Goal: Transaction & Acquisition: Obtain resource

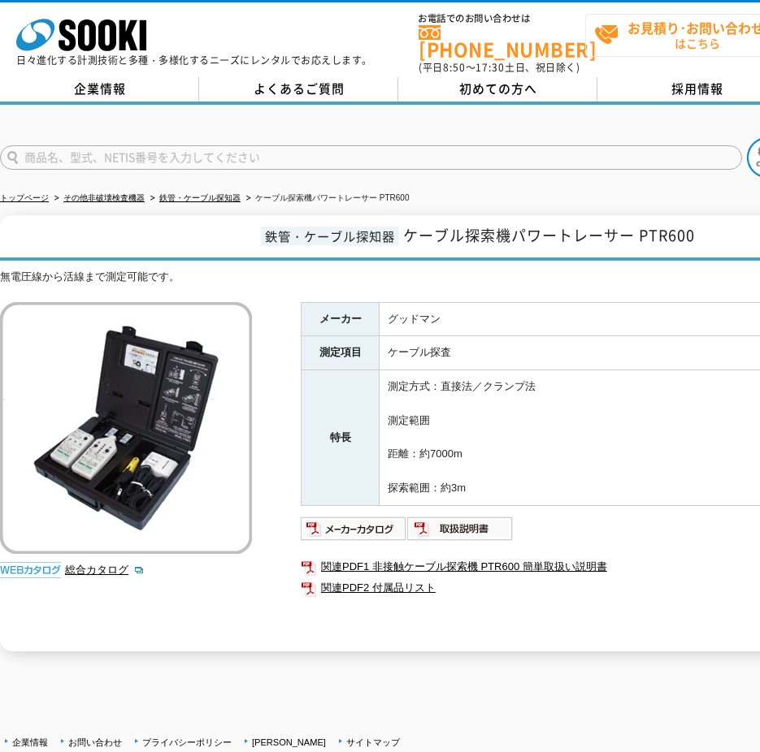
click at [625, 35] on span "お見積り･お問い合わせ はこちら" at bounding box center [686, 35] width 185 height 41
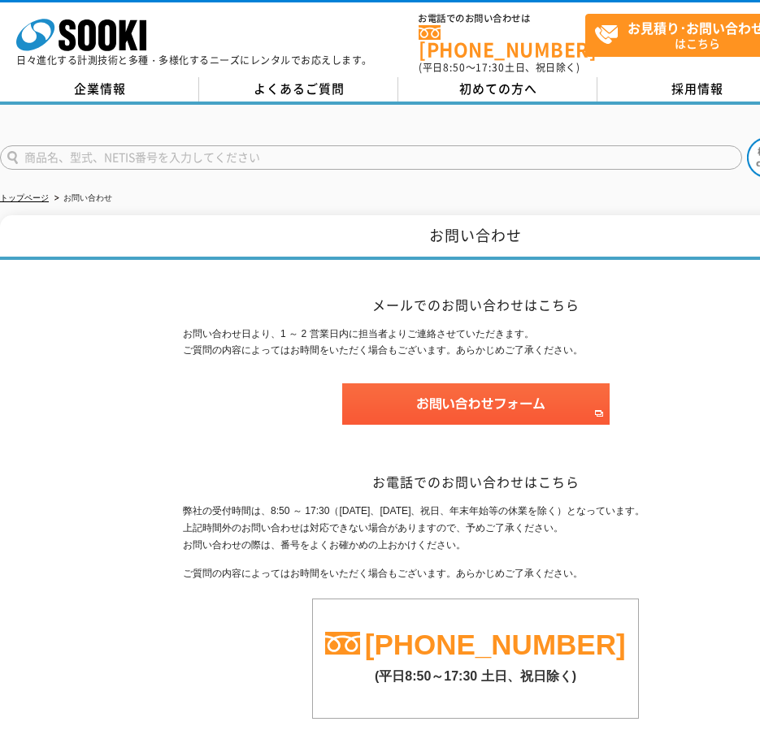
click at [461, 149] on input "text" at bounding box center [371, 157] width 742 height 24
type input "パワートレーサーPTR600"
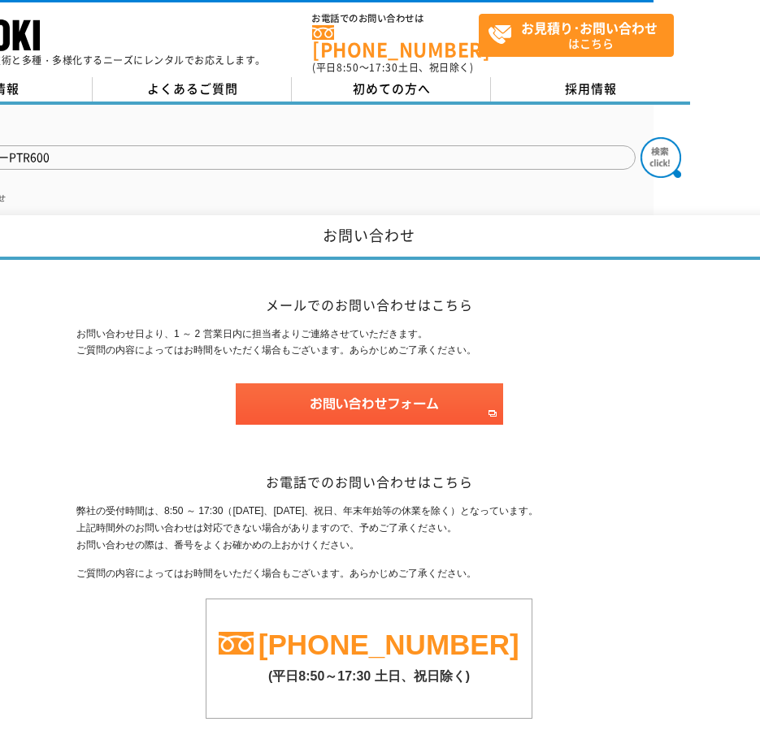
drag, startPoint x: 636, startPoint y: 189, endPoint x: 689, endPoint y: 189, distance: 52.8
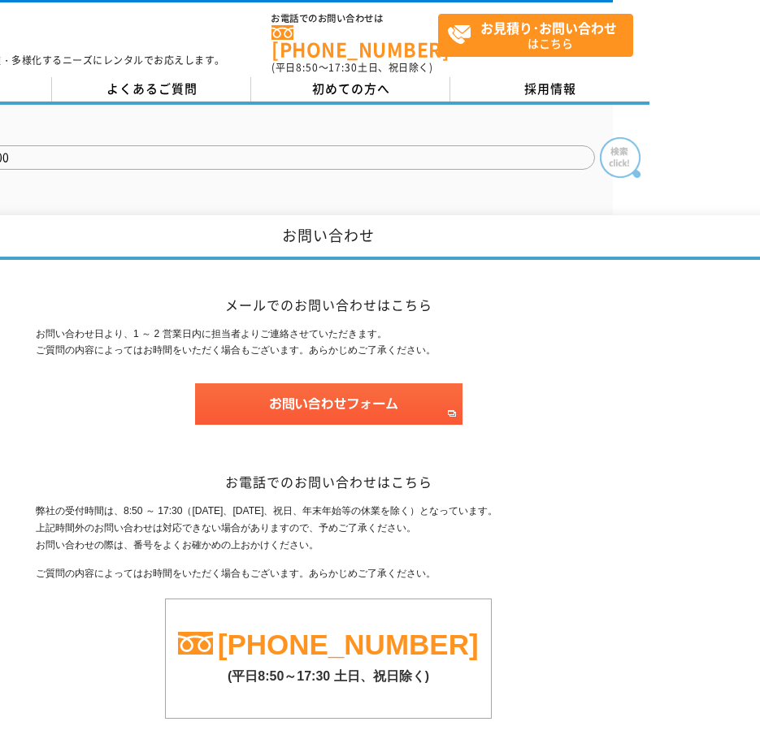
click at [609, 137] on img at bounding box center [620, 157] width 41 height 41
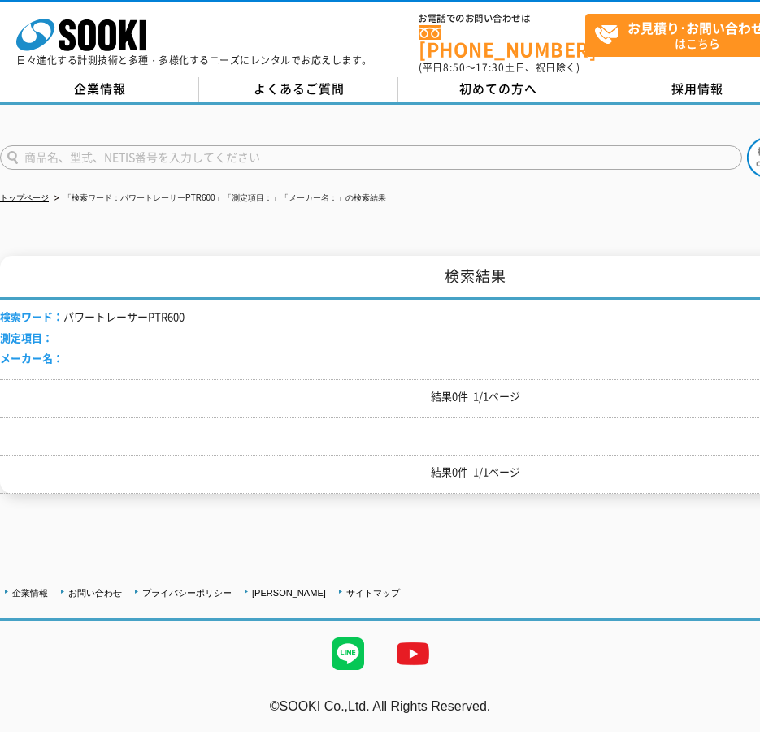
drag, startPoint x: 448, startPoint y: 324, endPoint x: 379, endPoint y: 353, distance: 73.9
click at [395, 393] on p "結果0件 1/1ページ" at bounding box center [475, 396] width 951 height 17
click at [115, 309] on li "検索ワード： パワートレーサーPTR600" at bounding box center [92, 317] width 184 height 17
click at [400, 301] on div "検索ワード： パワートレーサーPTR600 測定項目： メーカー名：" at bounding box center [475, 340] width 951 height 79
drag, startPoint x: 420, startPoint y: 329, endPoint x: 379, endPoint y: 326, distance: 40.8
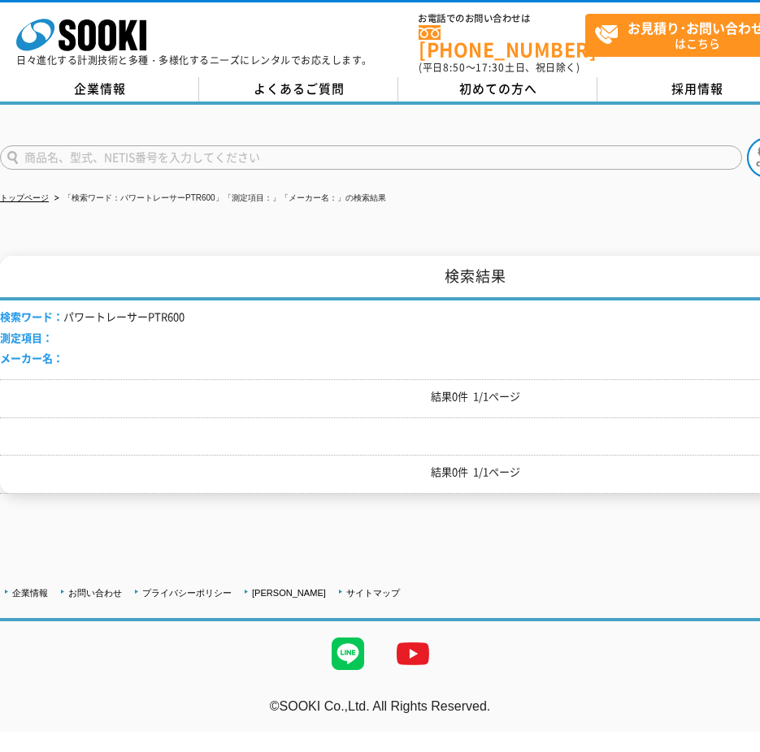
click at [231, 150] on input "text" at bounding box center [371, 157] width 742 height 24
type input "商品名、型式、NETIS番号を入力してください"
click at [316, 304] on div "検索ワード： パワートレーサーPTR600 測定項目： メーカー名：" at bounding box center [475, 340] width 951 height 79
click at [352, 340] on div "検索ワード： パワートレーサーPTR600 測定項目： メーカー名：" at bounding box center [475, 340] width 951 height 79
click at [378, 342] on div "検索ワード： パワートレーサーPTR600 測定項目： メーカー名：" at bounding box center [475, 340] width 951 height 79
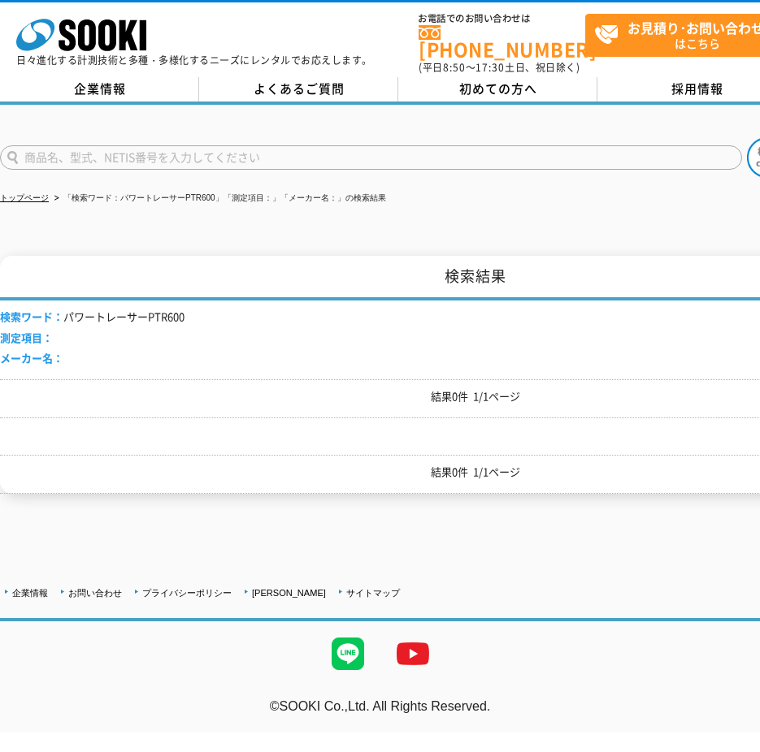
click at [392, 327] on div "検索ワード： パワートレーサーPTR600 測定項目： メーカー名：" at bounding box center [475, 340] width 951 height 79
drag, startPoint x: 188, startPoint y: 301, endPoint x: 149, endPoint y: 302, distance: 39.8
click at [149, 302] on div "検索ワード： パワートレーサーPTR600 測定項目： メーカー名：" at bounding box center [475, 340] width 951 height 79
drag, startPoint x: 149, startPoint y: 302, endPoint x: 193, endPoint y: 306, distance: 44.1
click at [193, 306] on div "検索ワード： パワートレーサーPTR600 測定項目： メーカー名：" at bounding box center [475, 340] width 951 height 79
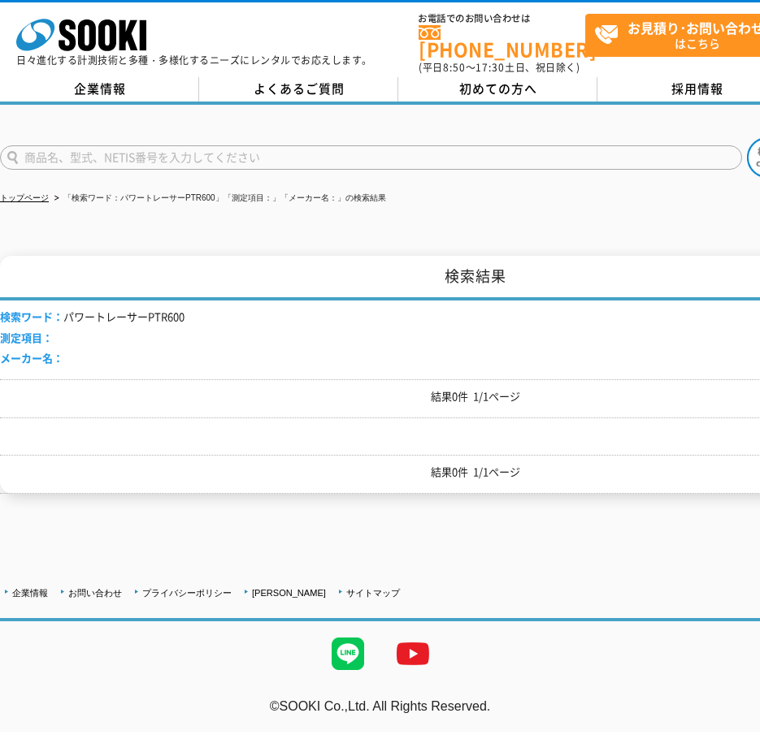
click at [184, 309] on li "検索ワード： パワートレーサーPTR600" at bounding box center [92, 317] width 184 height 17
drag, startPoint x: 149, startPoint y: 307, endPoint x: 185, endPoint y: 302, distance: 36.1
click at [185, 302] on div "検索ワード： パワートレーサーPTR600 測定項目： メーカー名：" at bounding box center [475, 340] width 951 height 79
copy li "PTR600"
click at [154, 150] on input "text" at bounding box center [371, 157] width 742 height 24
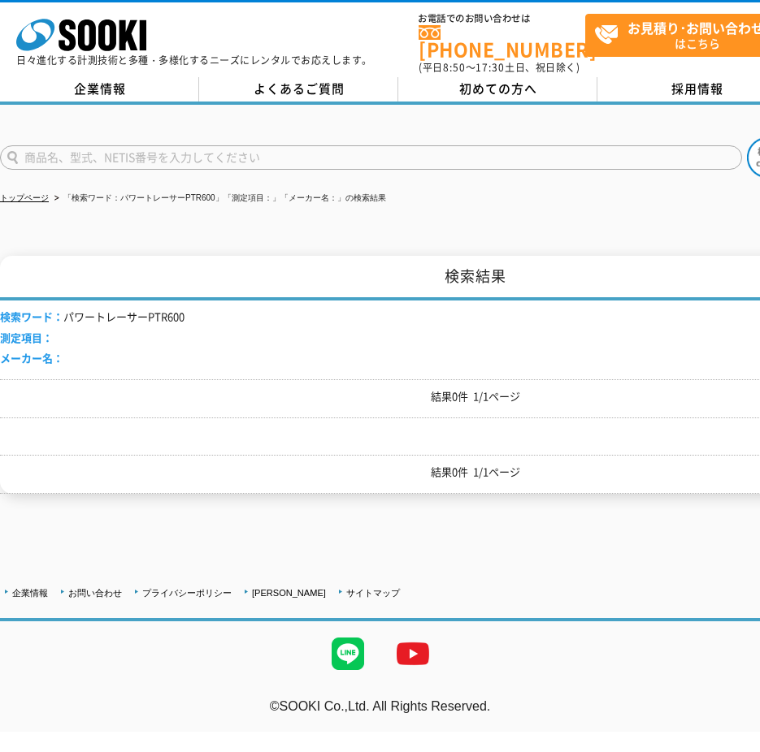
paste input "PTR600"
type input "PTR600"
click at [749, 143] on img at bounding box center [767, 157] width 41 height 41
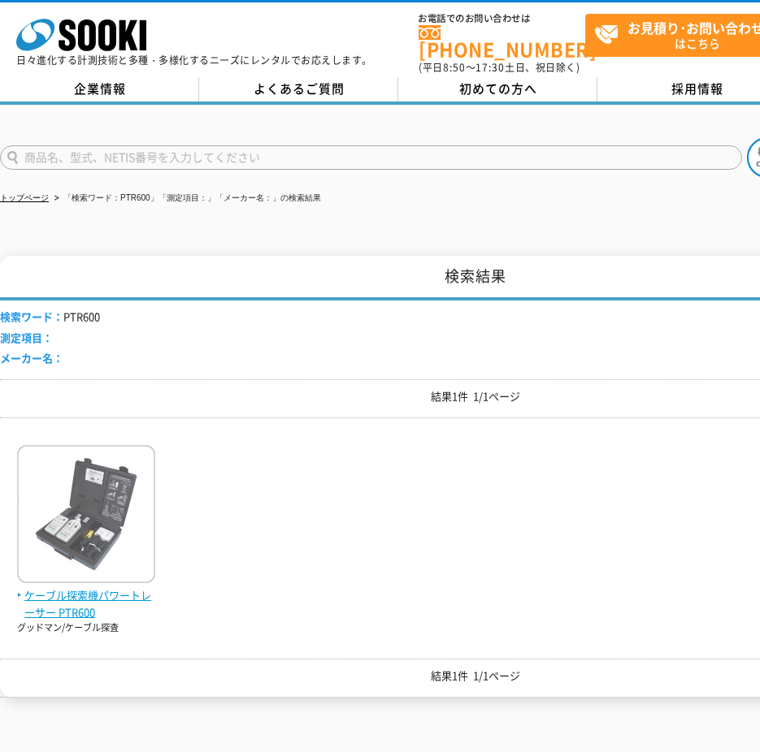
click at [128, 587] on span "ケーブル探索機パワートレーサー PTR600" at bounding box center [86, 604] width 138 height 34
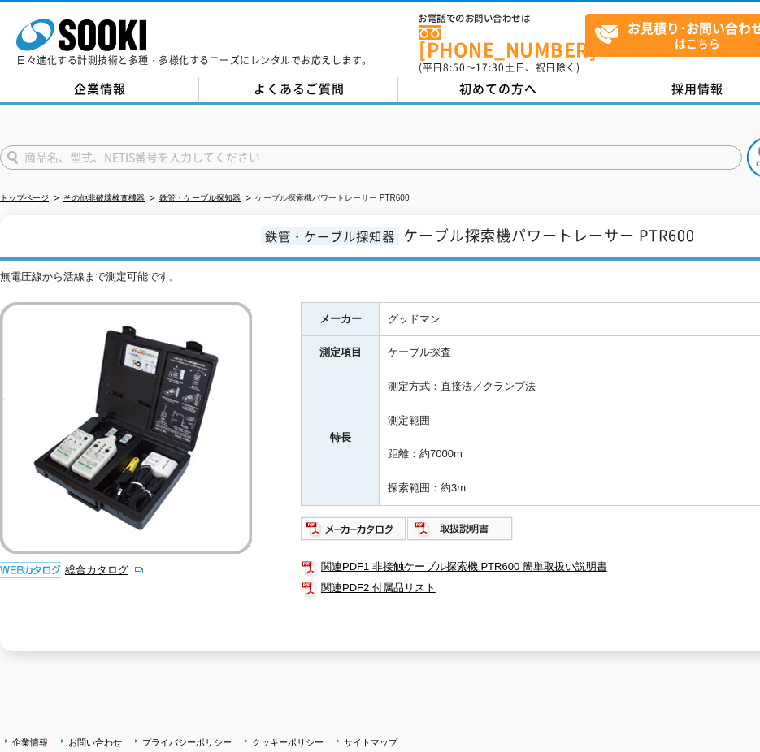
click at [565, 412] on td "測定方式：直接法／クランプ法 測定範囲 距離：約7000m 探索範囲：約3m" at bounding box center [664, 438] width 571 height 136
click at [591, 427] on td "測定方式：直接法／クランプ法 測定範囲 距離：約7000m 探索範囲：約3m" at bounding box center [664, 438] width 571 height 136
click at [581, 437] on td "測定方式：直接法／クランプ法 測定範囲 距離：約7000m 探索範囲：約3m" at bounding box center [664, 438] width 571 height 136
click at [581, 382] on td "測定方式：直接法／クランプ法 測定範囲 距離：約7000m 探索範囲：約3m" at bounding box center [664, 438] width 571 height 136
click at [588, 431] on td "測定方式：直接法／クランプ法 測定範囲 距離：約7000m 探索範囲：約3m" at bounding box center [664, 438] width 571 height 136
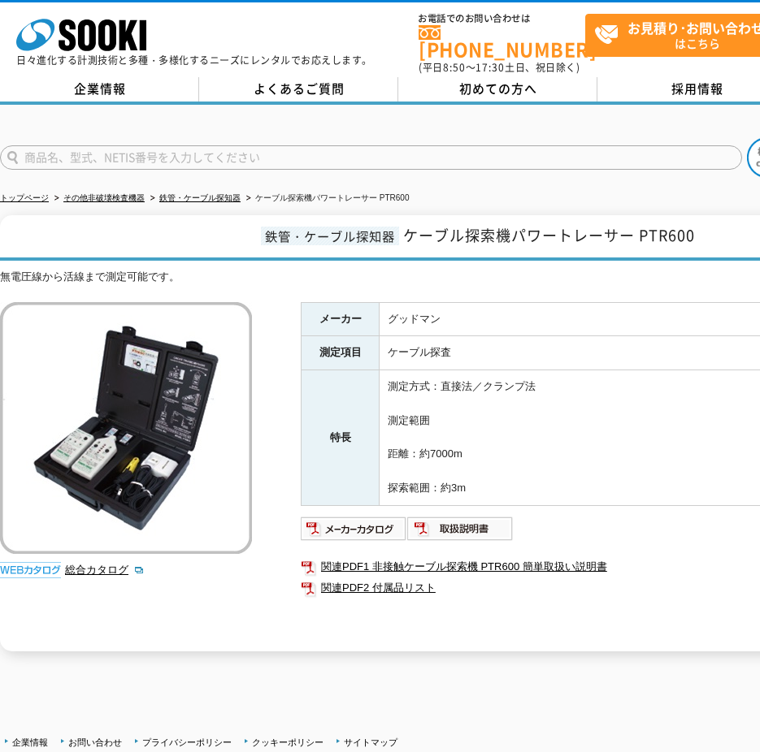
click at [483, 427] on td "測定方式：直接法／クランプ法 測定範囲 距離：約7000m 探索範囲：約3m" at bounding box center [664, 438] width 571 height 136
click at [420, 645] on div "トップページ その他非破壊検査機器 鉄管・ケーブル探知器 ケーブル探索機パワートレーサー PTR600 鉄管・ケーブル探知器 ケーブル探索機パワートレーサー …" at bounding box center [380, 386] width 760 height 563
click at [438, 638] on div "メーカー グッドマン 測定項目 ケーブル探査 特長 測定方式：直接法／クランプ法 測定範囲 距離：約7000m 探索範囲：約3m 関連PDF1 非接触ケーブル…" at bounding box center [626, 476] width 650 height 349
drag, startPoint x: 571, startPoint y: 612, endPoint x: 713, endPoint y: 582, distance: 144.5
click at [571, 612] on div "メーカー グッドマン 測定項目 ケーブル探査 特長 測定方式：直接法／クランプ法 測定範囲 距離：約7000m 探索範囲：約3m 関連PDF1 非接触ケーブル…" at bounding box center [626, 476] width 650 height 349
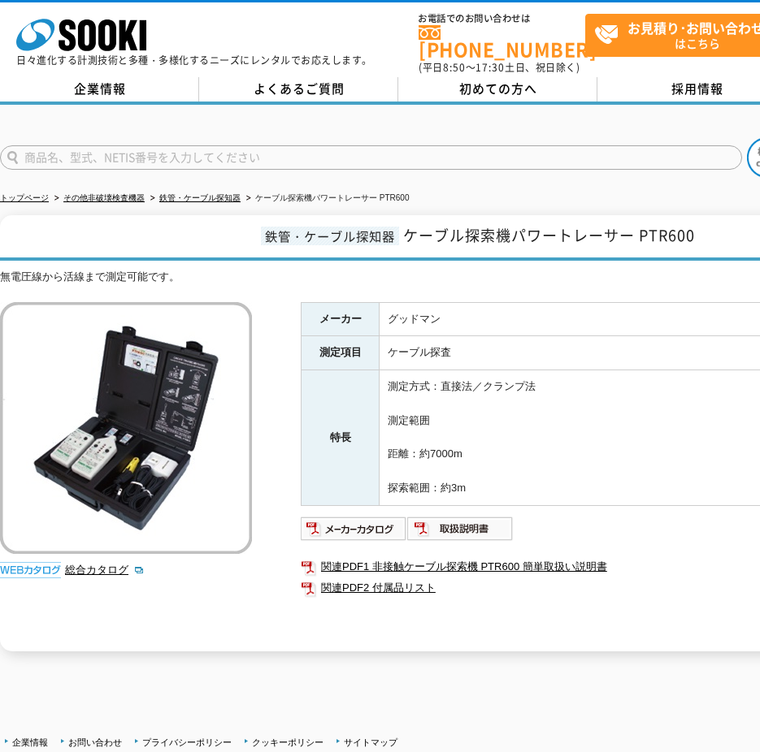
click at [671, 469] on td "測定方式：直接法／クランプ法 測定範囲 距離：約7000m 探索範囲：約3m" at bounding box center [664, 438] width 571 height 136
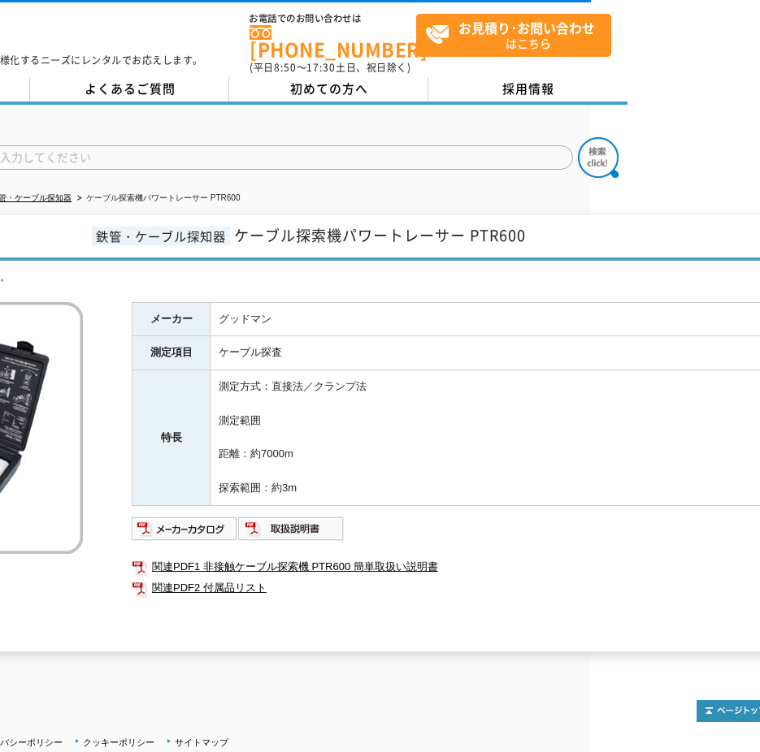
scroll to position [0, 191]
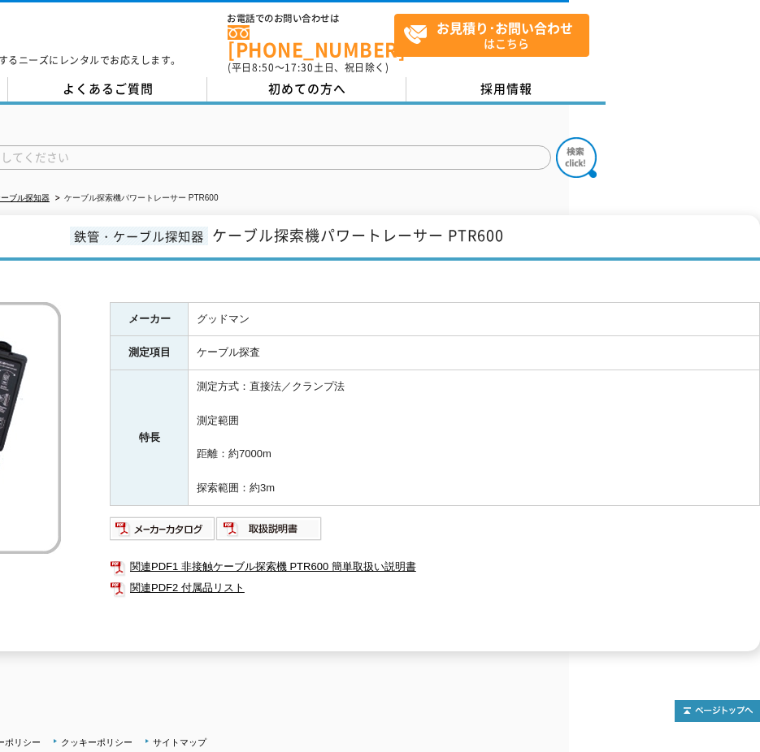
drag, startPoint x: 600, startPoint y: 185, endPoint x: 673, endPoint y: 185, distance: 73.1
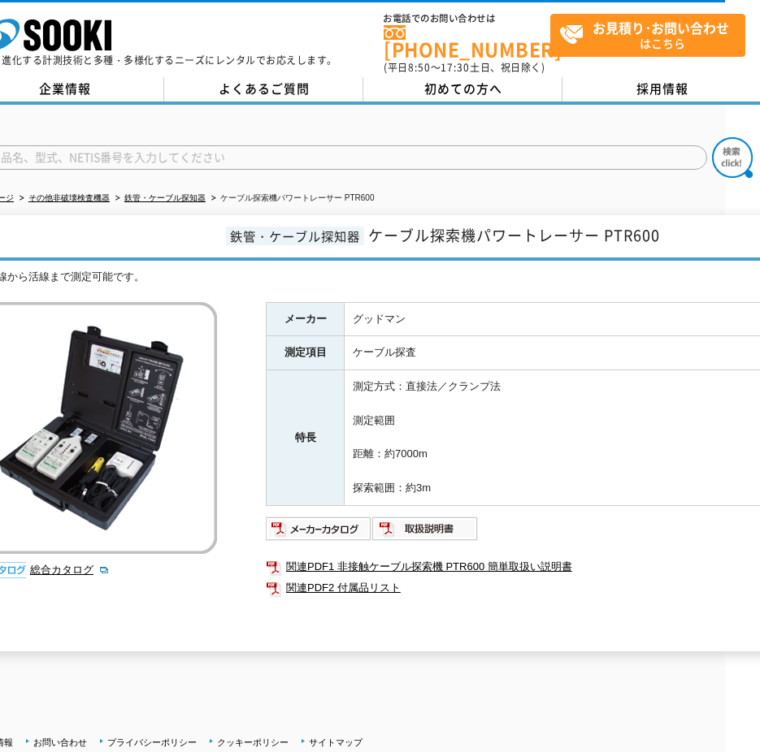
scroll to position [0, 0]
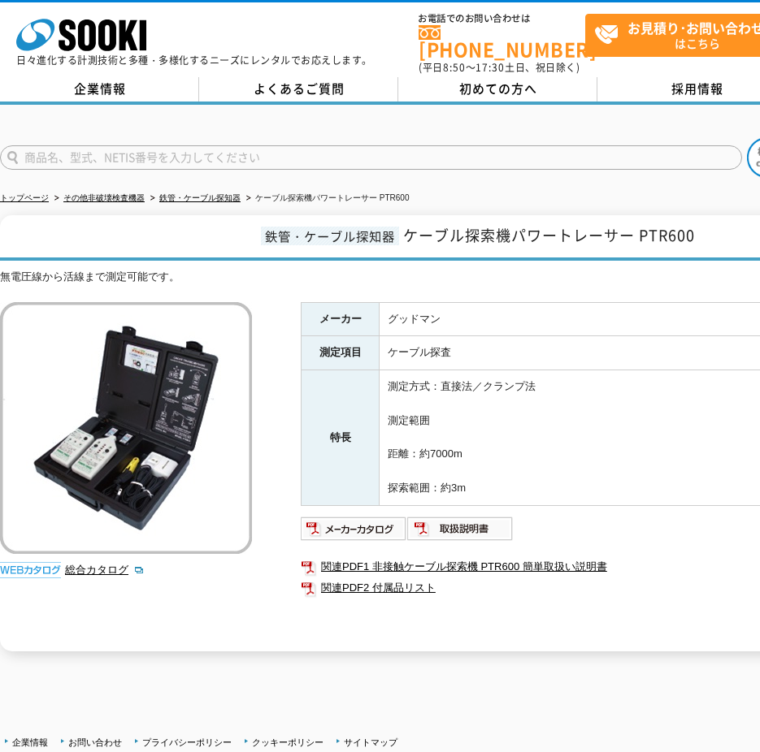
drag, startPoint x: 505, startPoint y: 212, endPoint x: 420, endPoint y: 197, distance: 85.7
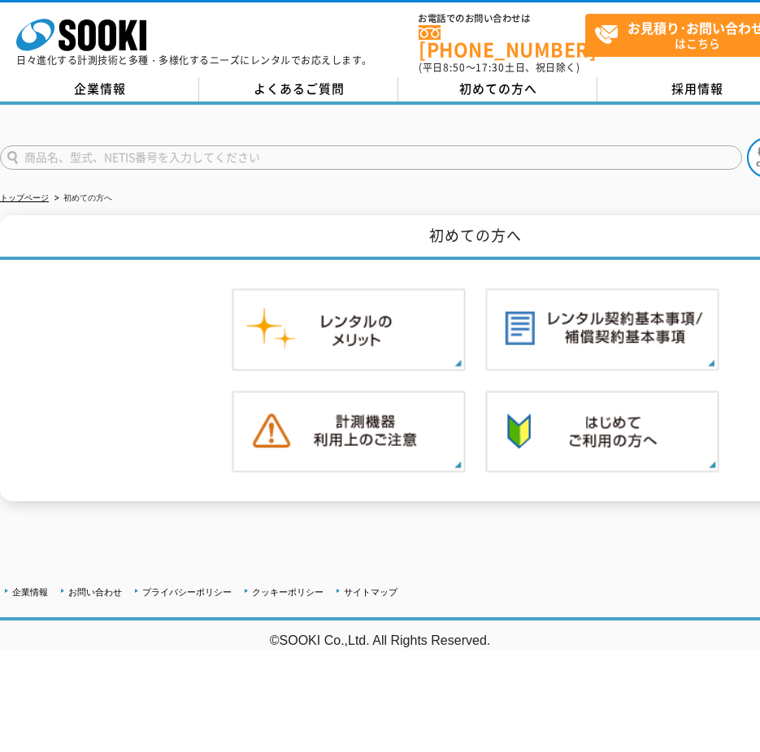
click at [486, 548] on div at bounding box center [475, 553] width 951 height 38
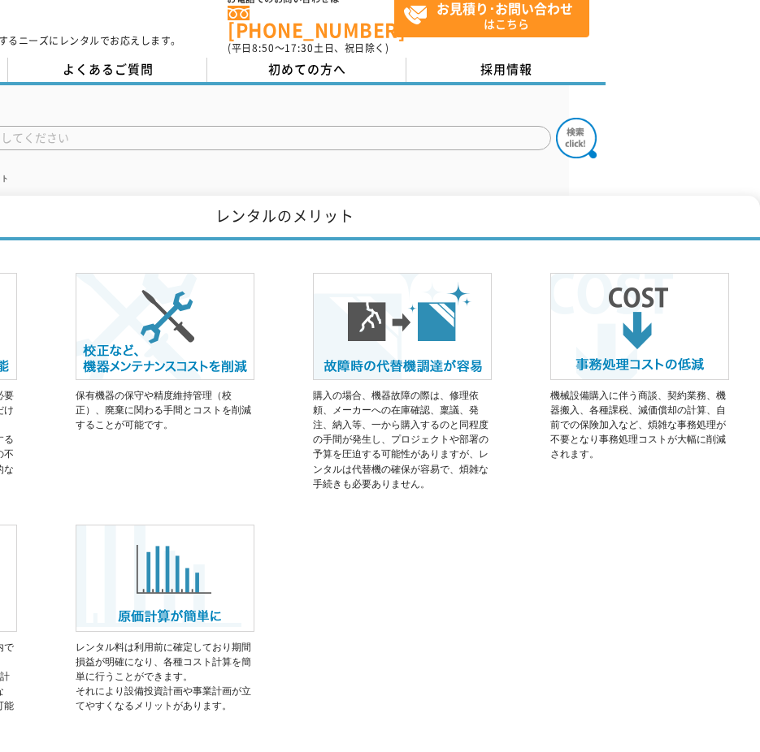
drag, startPoint x: 538, startPoint y: 534, endPoint x: 655, endPoint y: 556, distance: 119.0
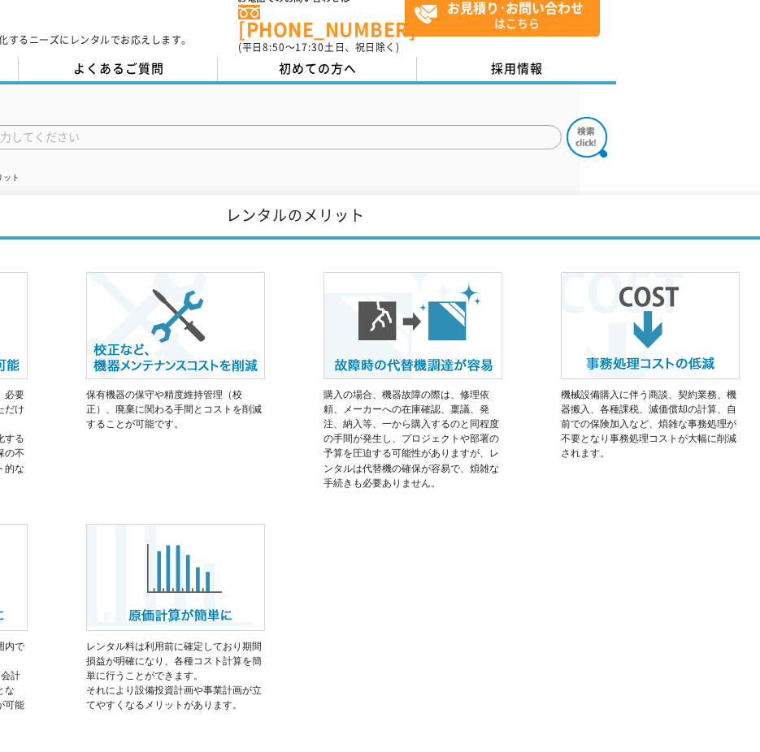
scroll to position [29, 63]
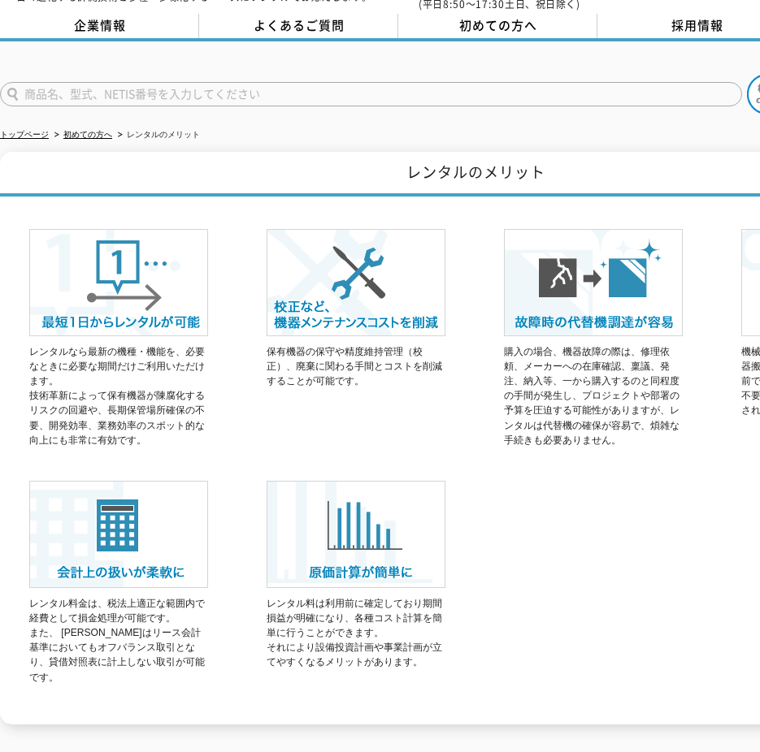
drag, startPoint x: 624, startPoint y: 557, endPoint x: 502, endPoint y: 626, distance: 140.5
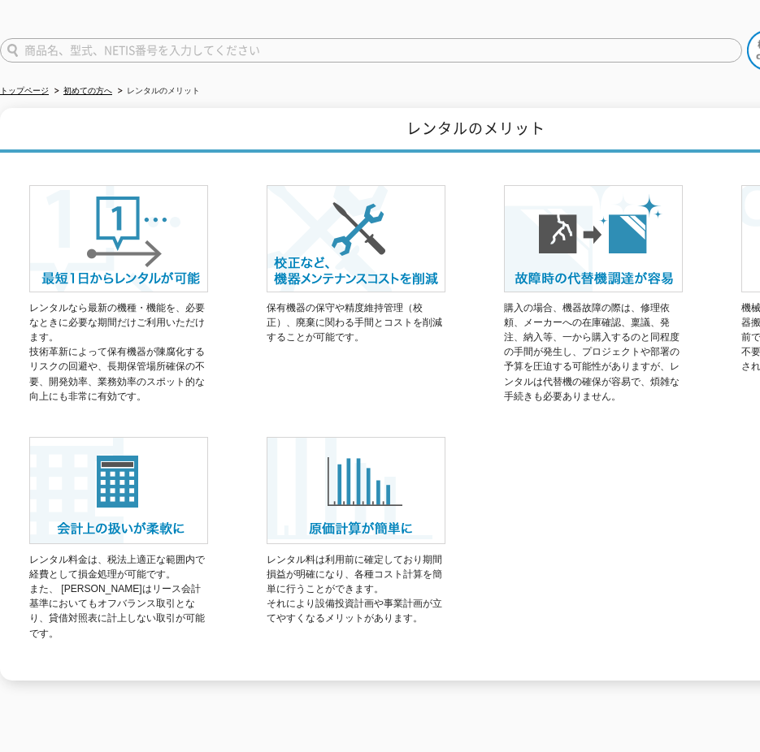
scroll to position [0, 0]
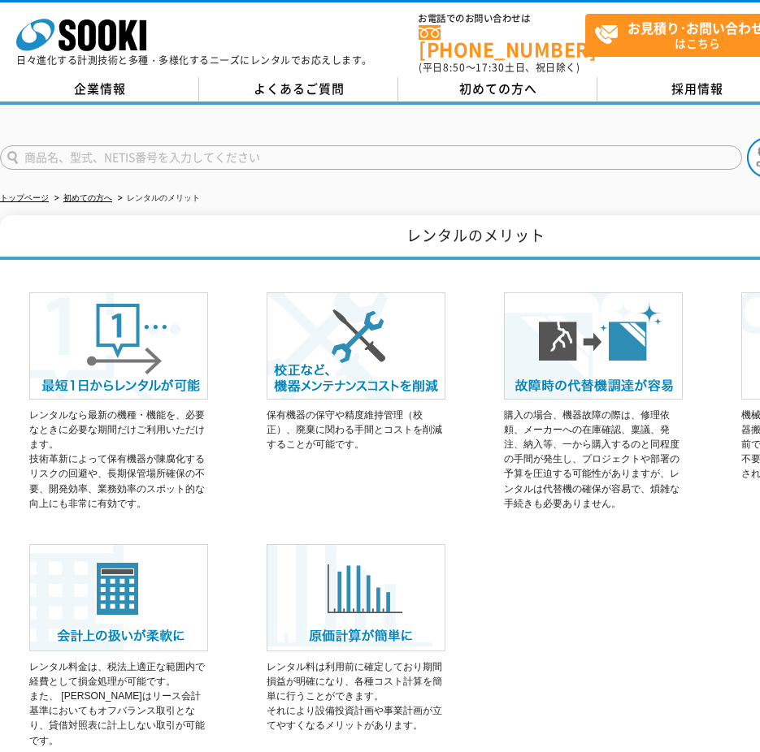
drag, startPoint x: 509, startPoint y: 518, endPoint x: 505, endPoint y: 409, distance: 108.9
click at [521, 182] on ul "トップページ 初めての方へ レンタルのメリット" at bounding box center [398, 198] width 796 height 33
click at [578, 182] on ul "トップページ 初めての方へ レンタルのメリット" at bounding box center [398, 198] width 796 height 33
